Goal: Check status: Check status

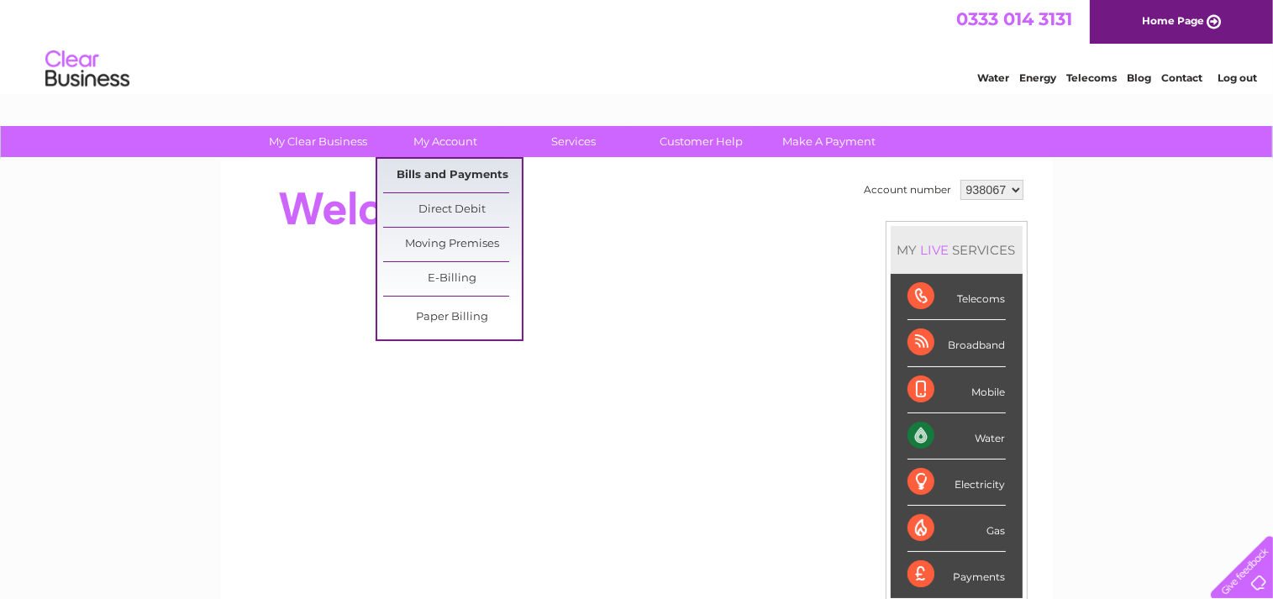
click at [431, 180] on link "Bills and Payments" at bounding box center [452, 176] width 139 height 34
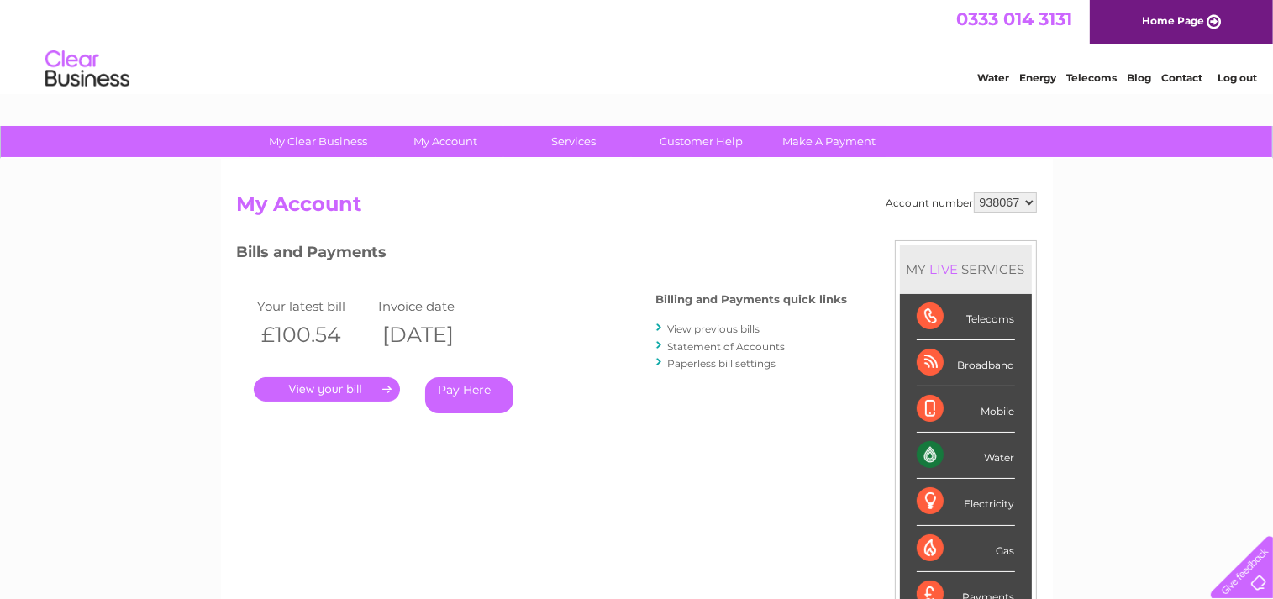
click at [335, 392] on link "." at bounding box center [327, 389] width 146 height 24
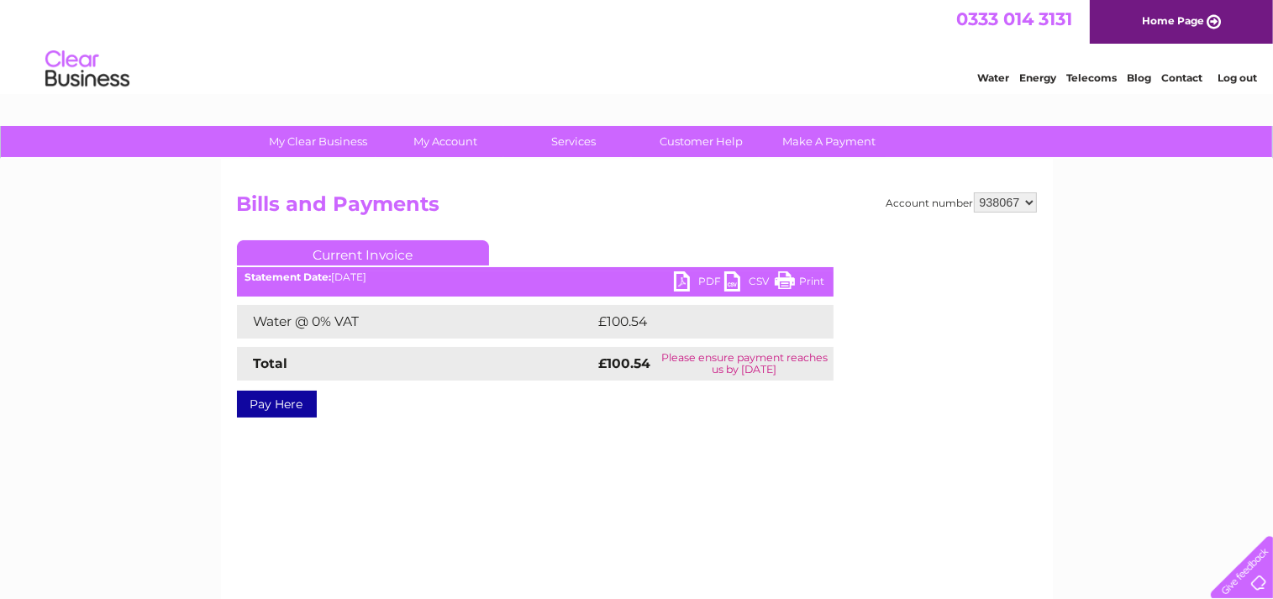
click at [683, 278] on link "PDF" at bounding box center [699, 284] width 50 height 24
